Goal: Transaction & Acquisition: Purchase product/service

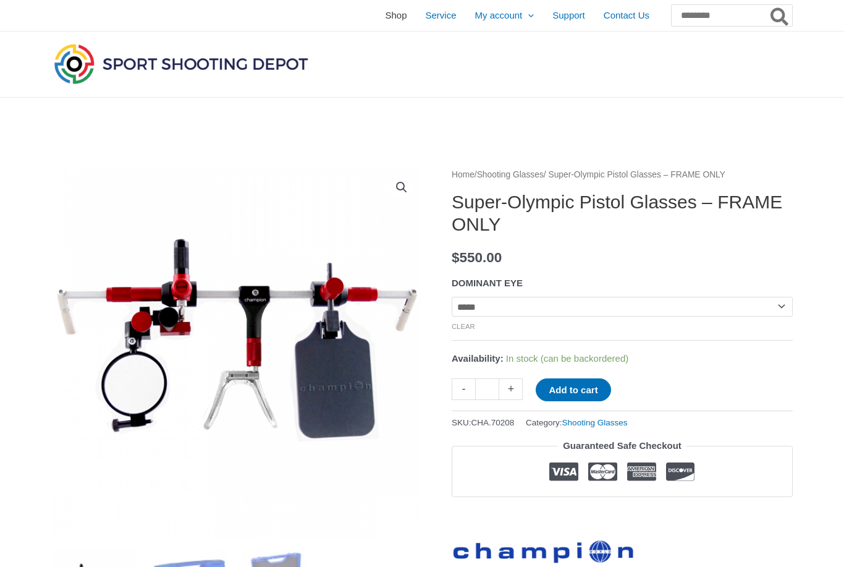
click at [385, 23] on span "Shop" at bounding box center [396, 15] width 22 height 31
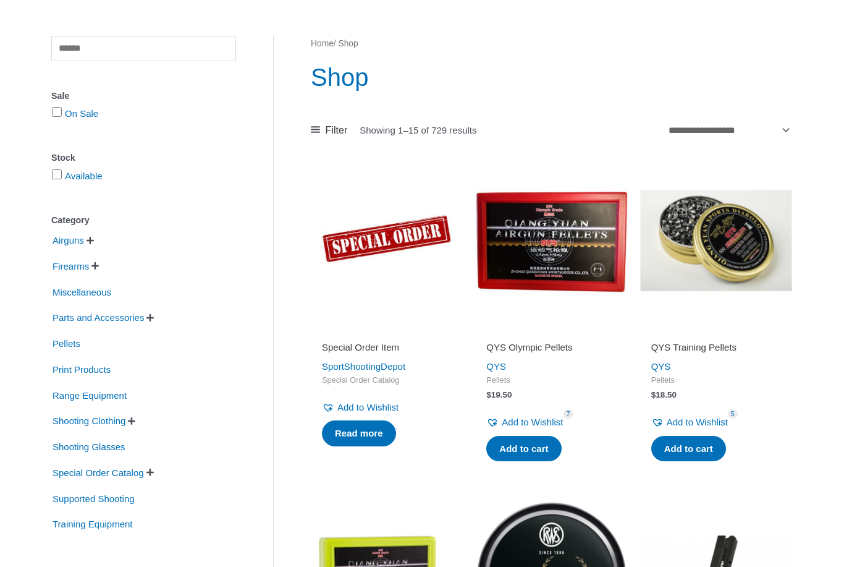
scroll to position [99, 0]
click at [68, 456] on span "Shooting Glasses" at bounding box center [88, 446] width 75 height 21
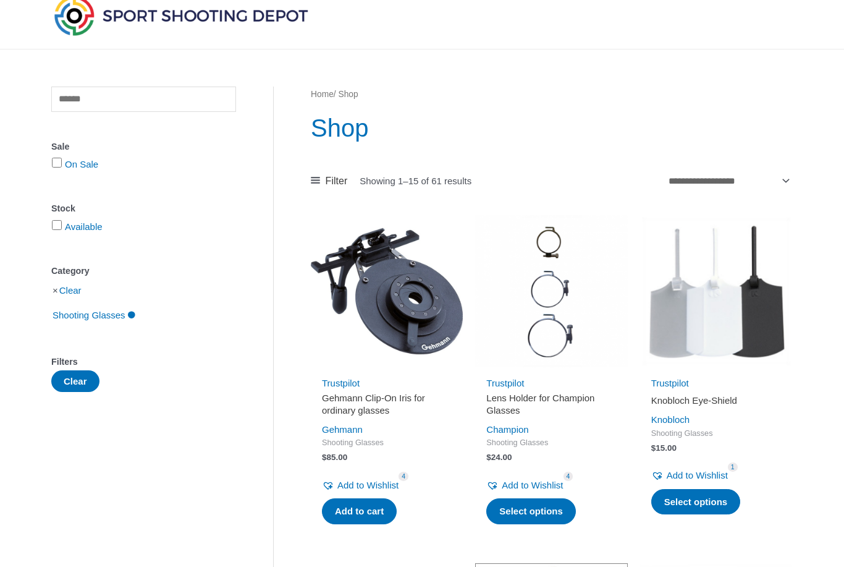
scroll to position [48, 0]
click at [367, 407] on h2 "Gehmann Clip-On Iris for ordinary glasses" at bounding box center [387, 404] width 130 height 24
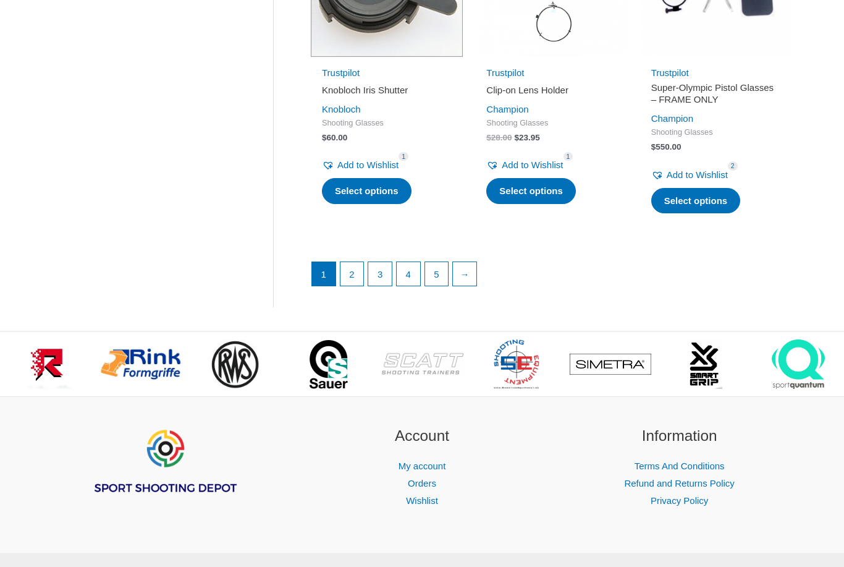
scroll to position [1740, 0]
click at [477, 279] on link "→" at bounding box center [464, 273] width 23 height 23
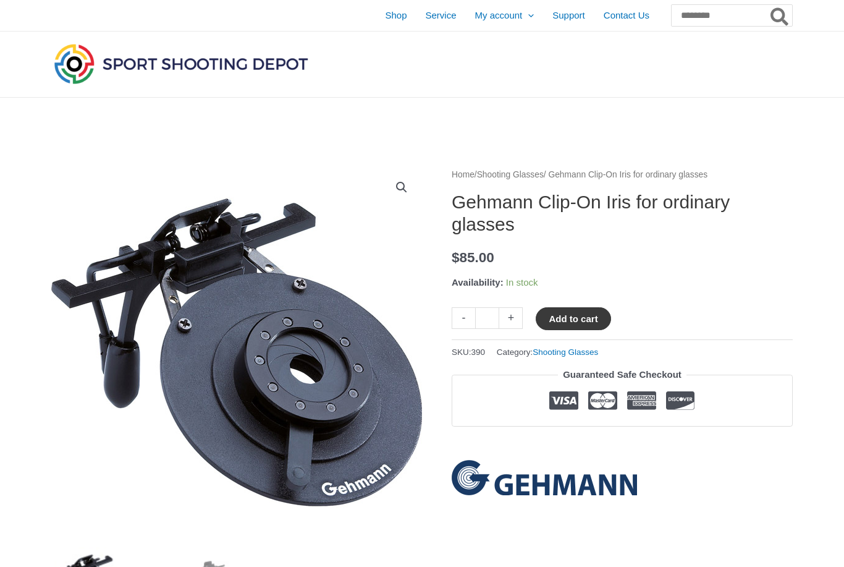
click at [575, 317] on button "Add to cart" at bounding box center [573, 318] width 75 height 23
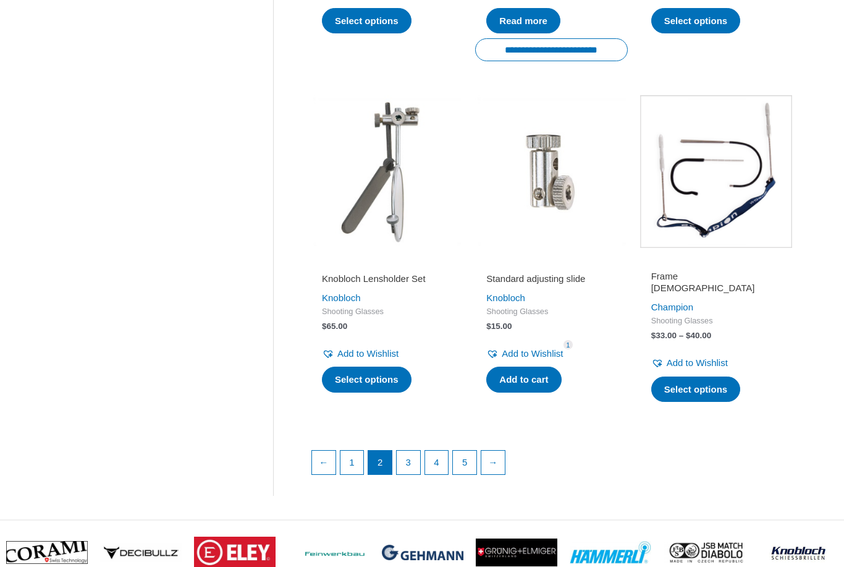
scroll to position [1566, 0]
click at [404, 456] on link "3" at bounding box center [408, 462] width 23 height 23
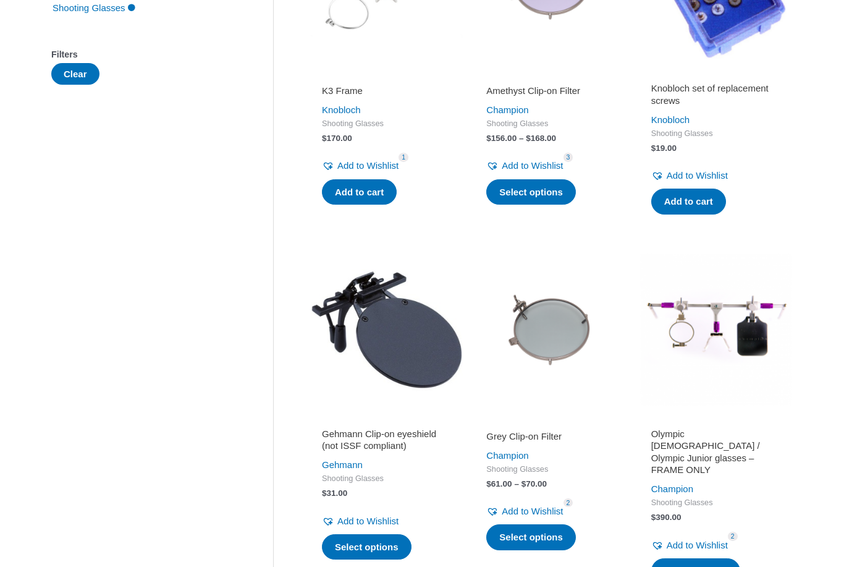
scroll to position [355, 0]
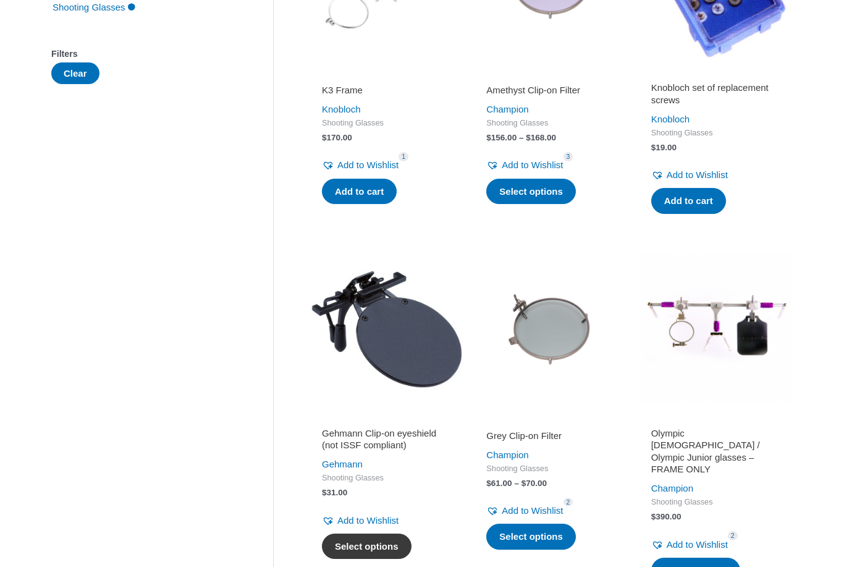
click at [378, 543] on link "Select options" at bounding box center [367, 547] width 90 height 26
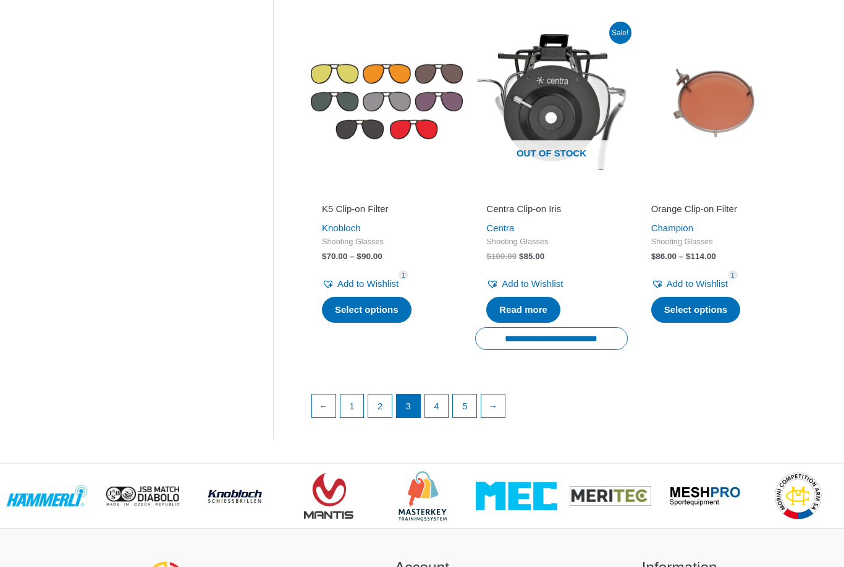
scroll to position [1655, 0]
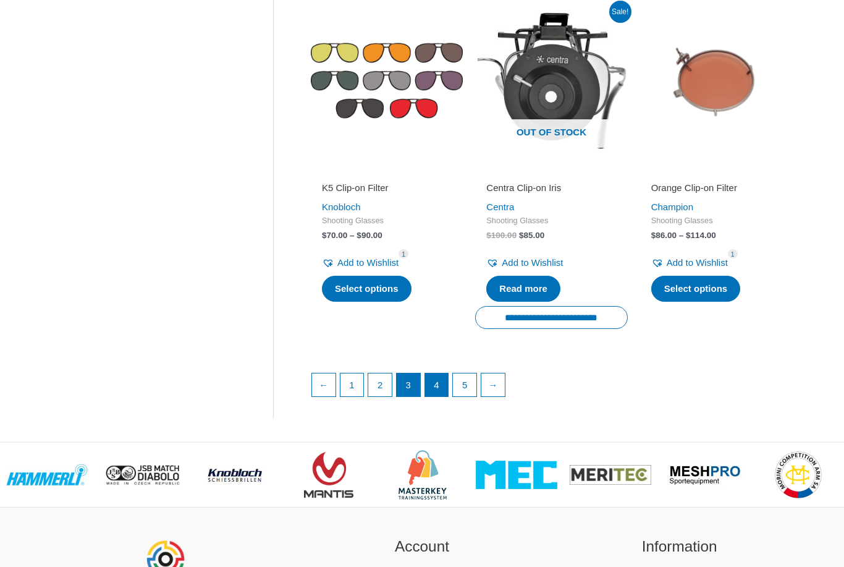
click at [445, 386] on link "4" at bounding box center [436, 384] width 23 height 23
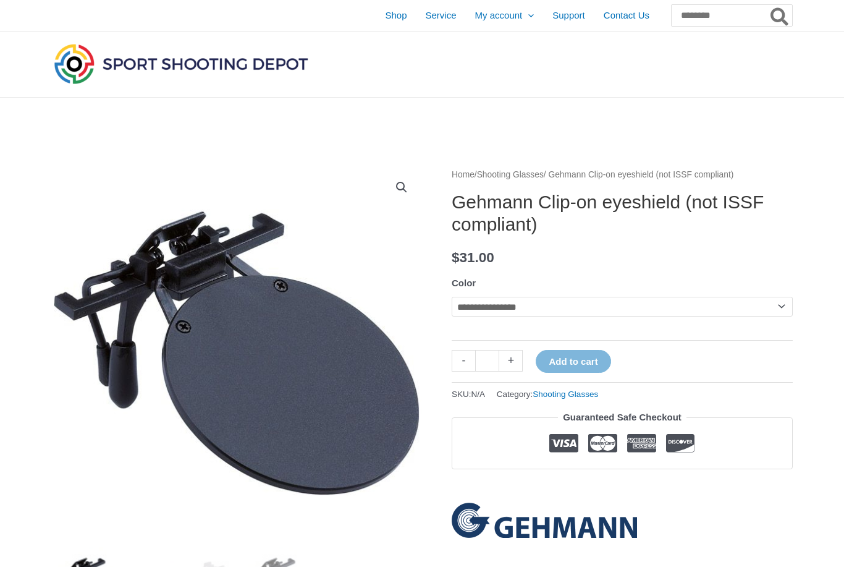
click at [749, 313] on select "**********" at bounding box center [622, 307] width 341 height 20
select select "*****"
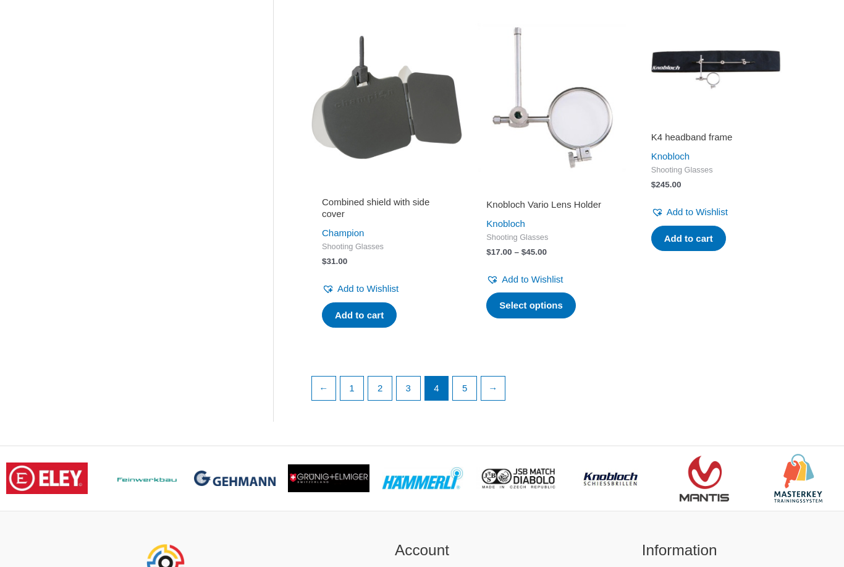
scroll to position [1658, 0]
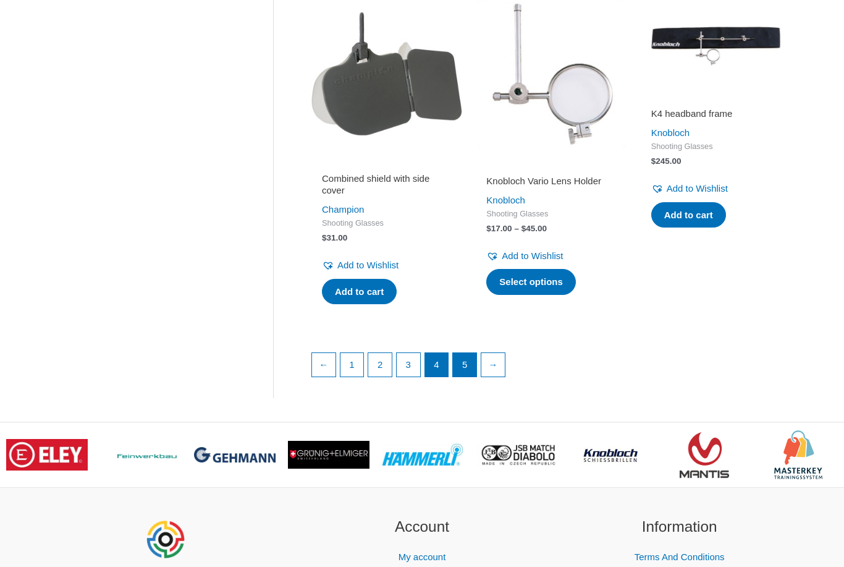
click at [469, 358] on link "5" at bounding box center [464, 365] width 23 height 23
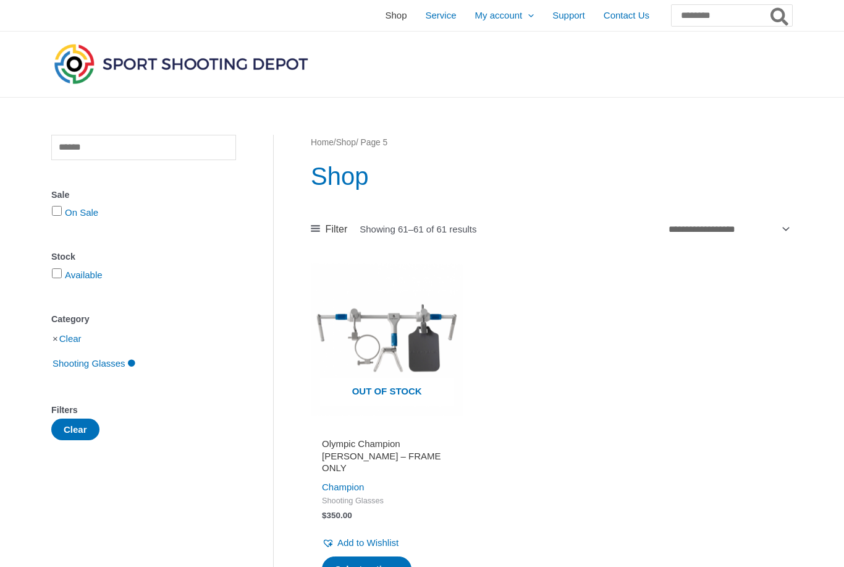
click at [385, 15] on span "Shop" at bounding box center [396, 15] width 22 height 31
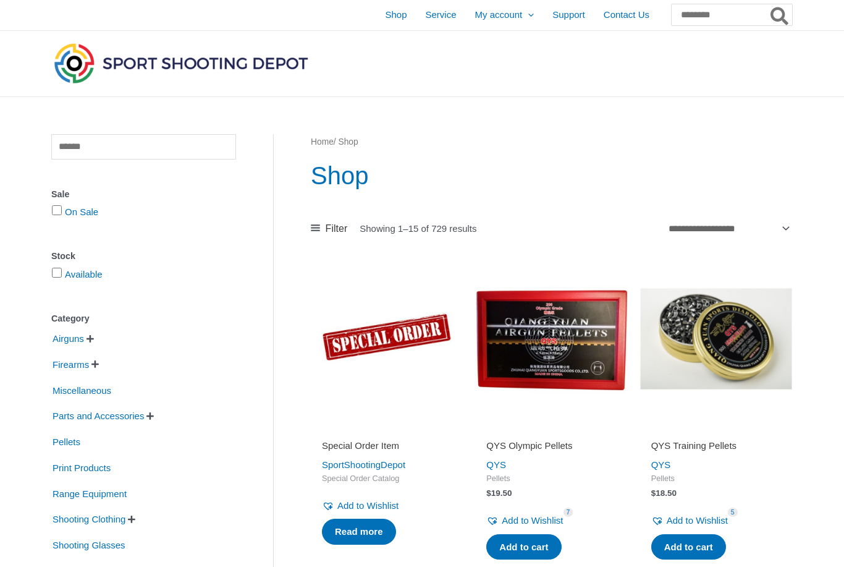
scroll to position [1, 0]
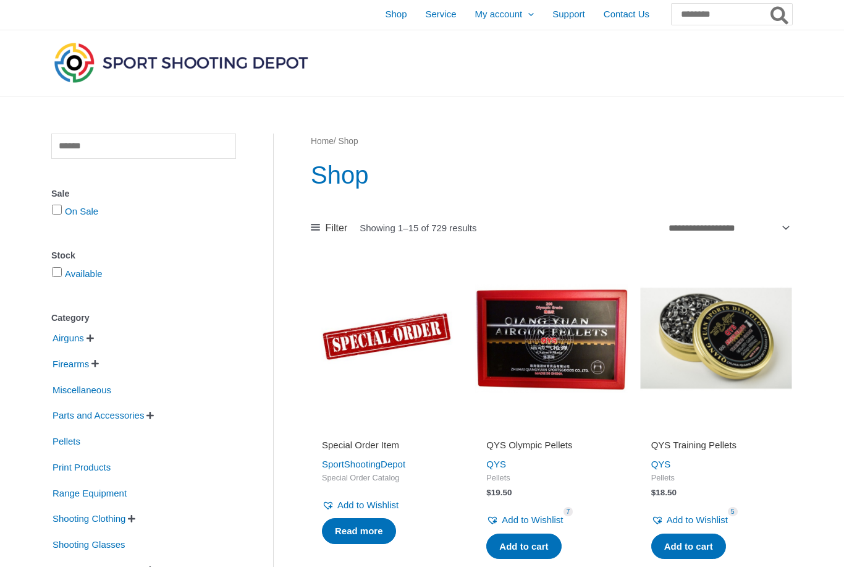
click at [506, 179] on h1 "Shop" at bounding box center [551, 175] width 481 height 35
click at [385, 20] on span "Shop" at bounding box center [396, 14] width 22 height 31
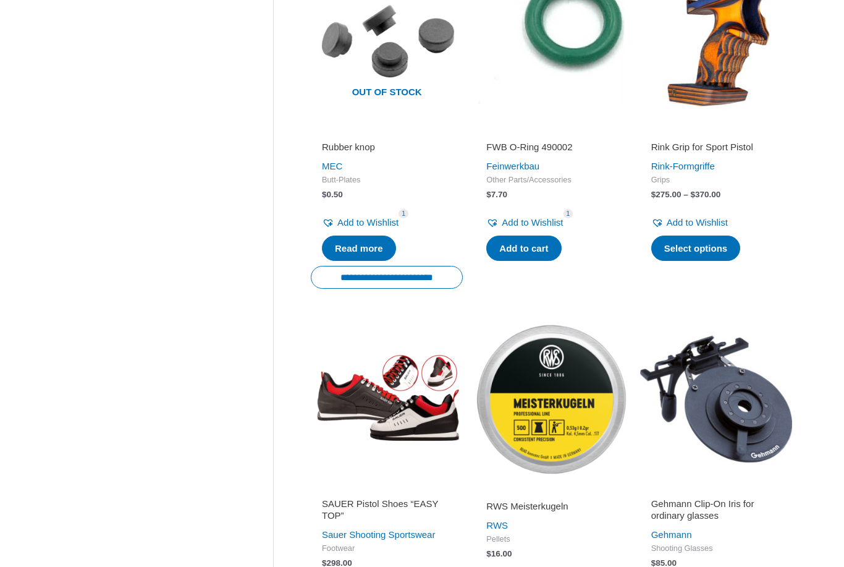
scroll to position [1441, 0]
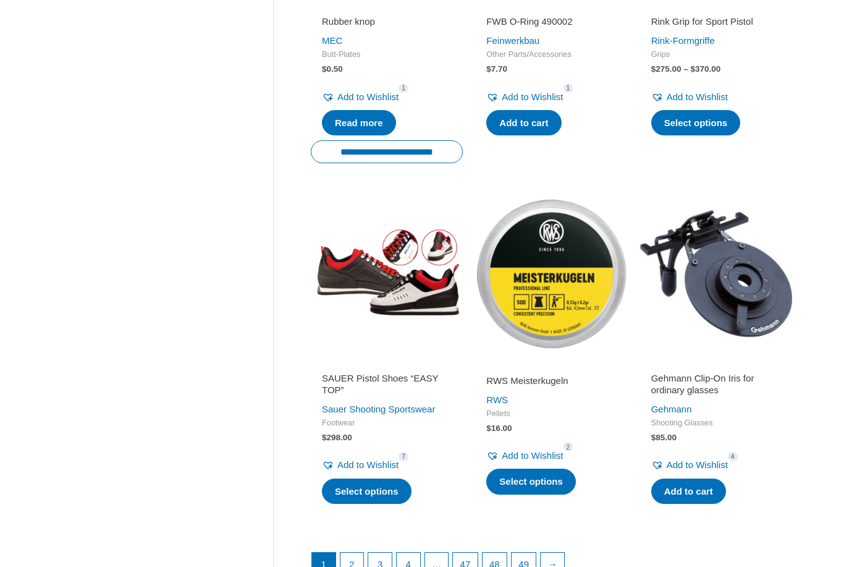
click at [703, 377] on h2 "Gehmann Clip-On Iris for ordinary glasses" at bounding box center [716, 384] width 130 height 24
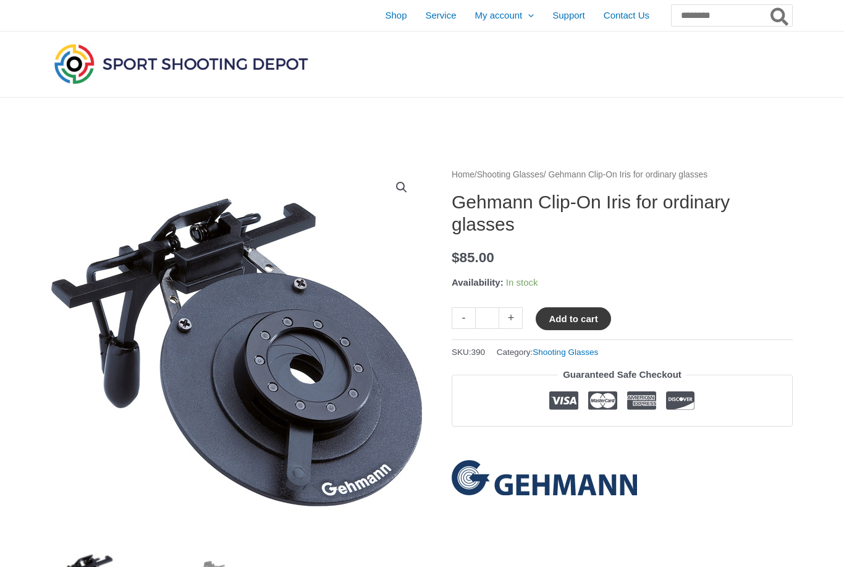
click at [587, 318] on button "Add to cart" at bounding box center [573, 318] width 75 height 23
click at [671, 323] on link "View cart" at bounding box center [648, 317] width 45 height 21
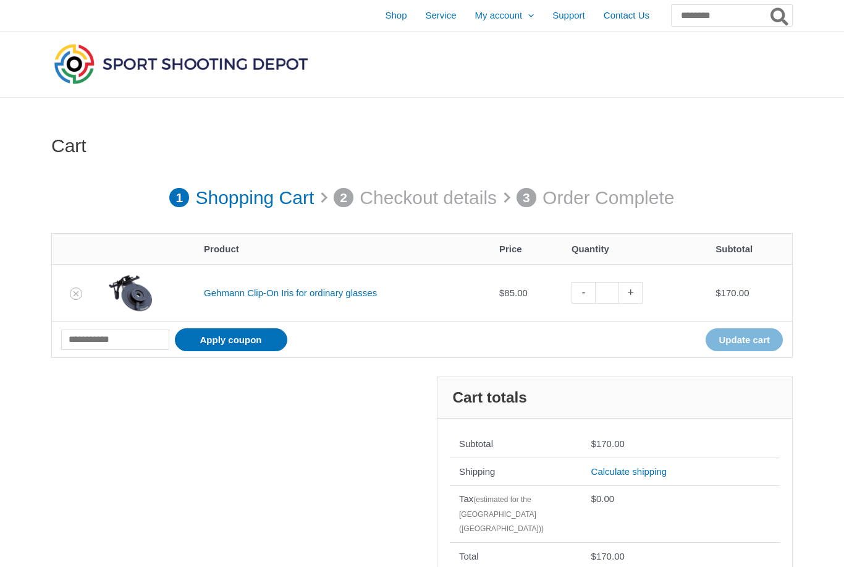
click at [592, 295] on link "-" at bounding box center [583, 293] width 23 height 22
type input "*"
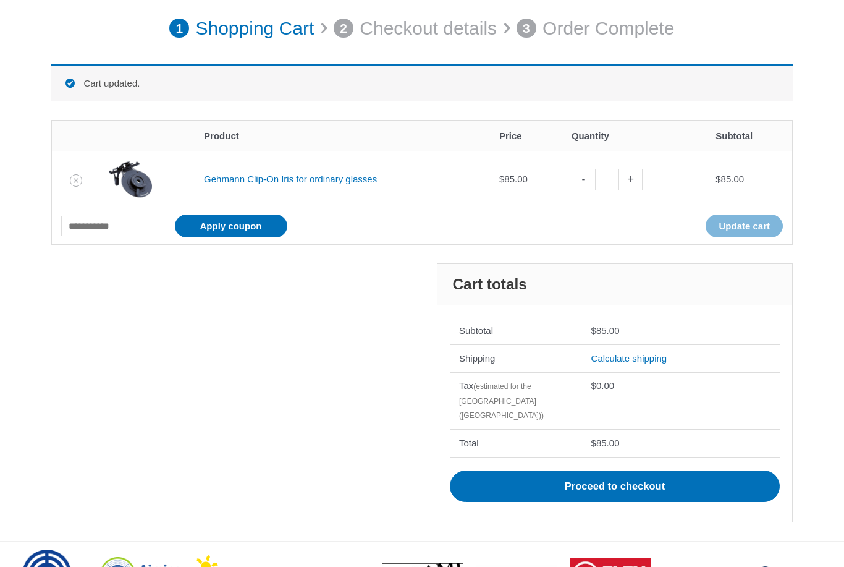
scroll to position [171, 0]
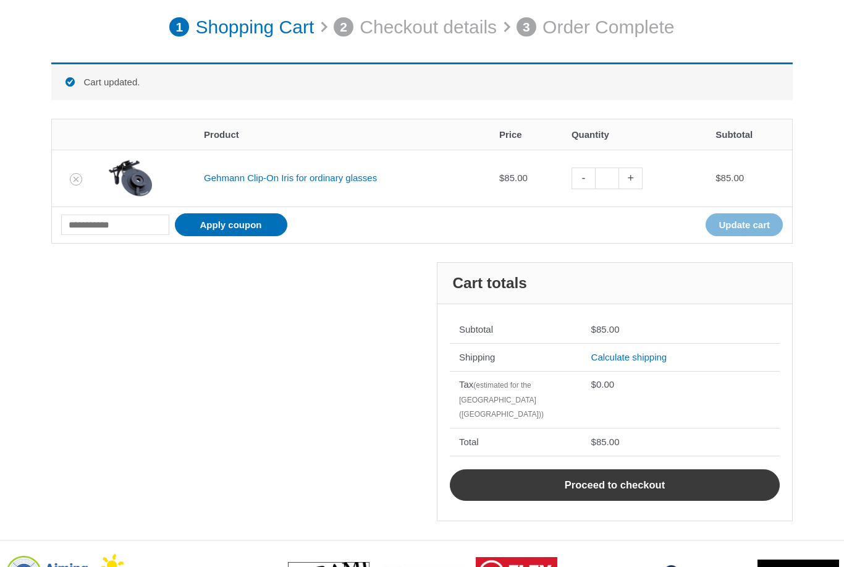
click at [605, 470] on link "Proceed to checkout" at bounding box center [615, 485] width 330 height 32
